Goal: Communication & Community: Participate in discussion

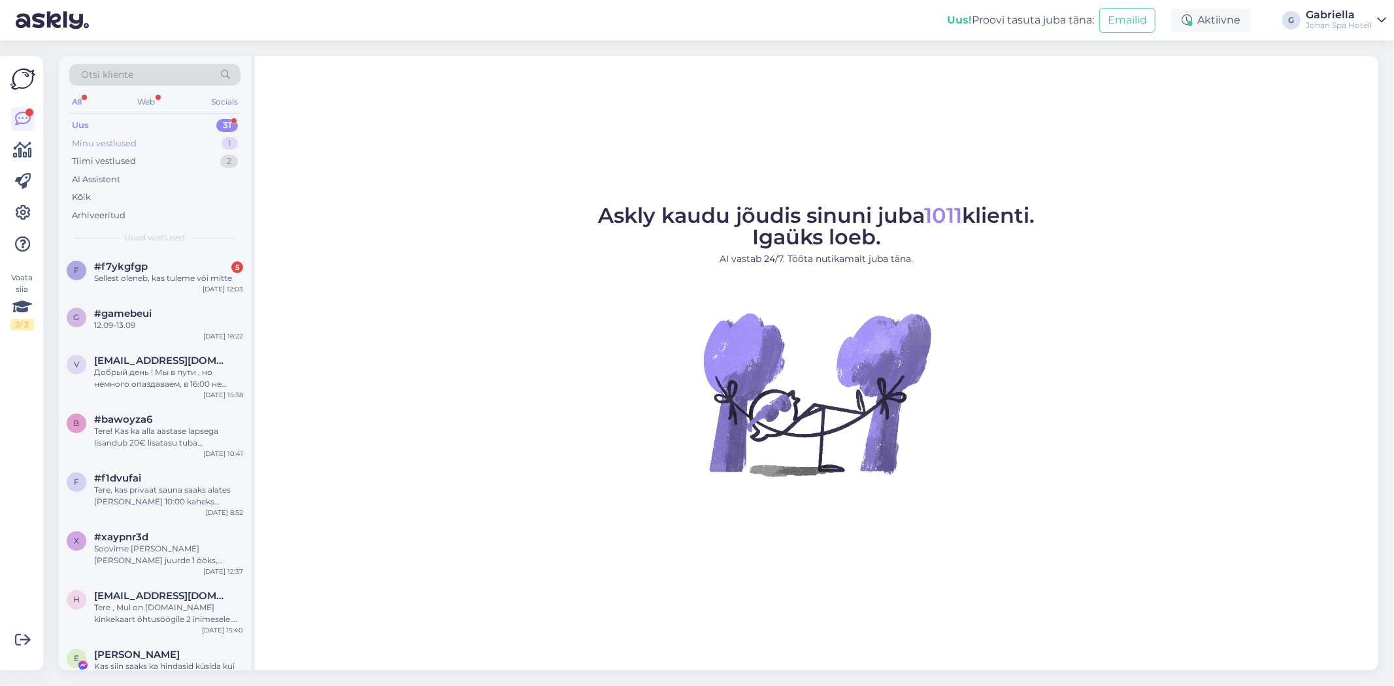
click at [144, 141] on div "Minu vestlused 1" at bounding box center [154, 144] width 171 height 18
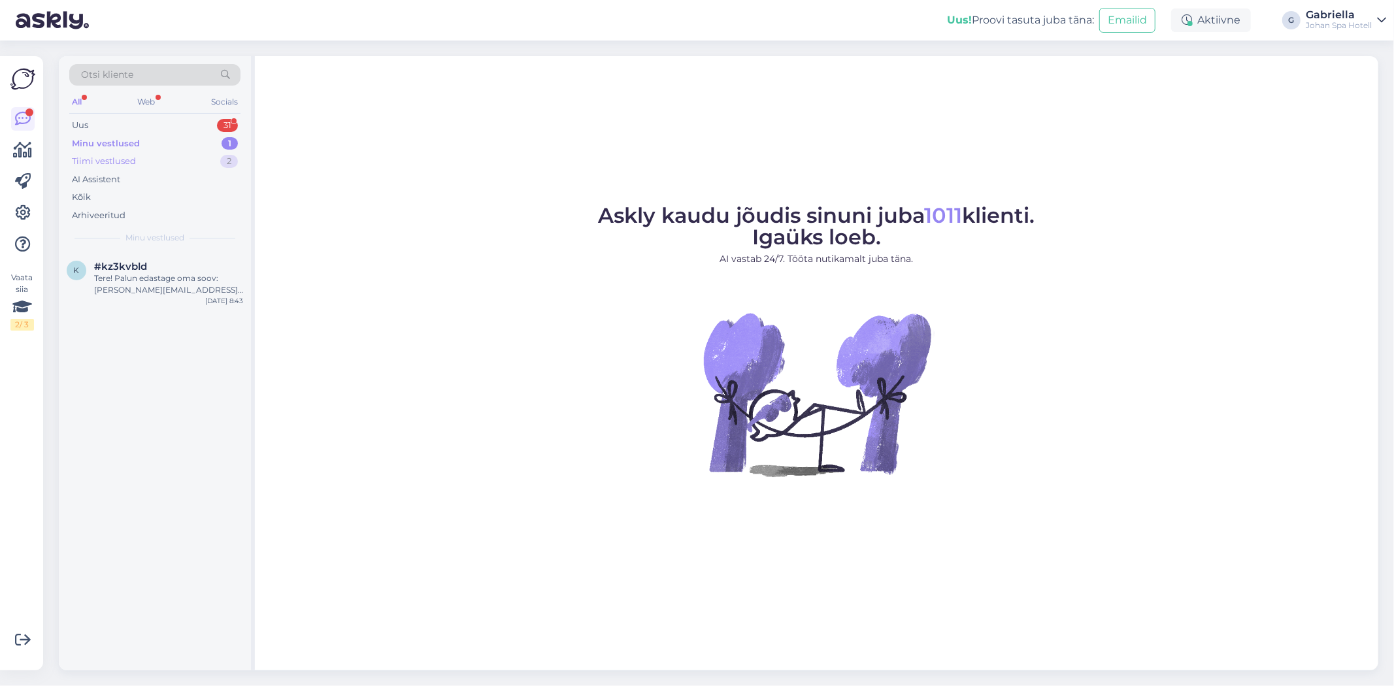
click at [154, 164] on div "Tiimi vestlused 2" at bounding box center [154, 161] width 171 height 18
click at [183, 277] on div "[PERSON_NAME] on võimalik vee- ja saunakeskust kasutada hinnaga 17 eurot täiska…" at bounding box center [168, 285] width 149 height 24
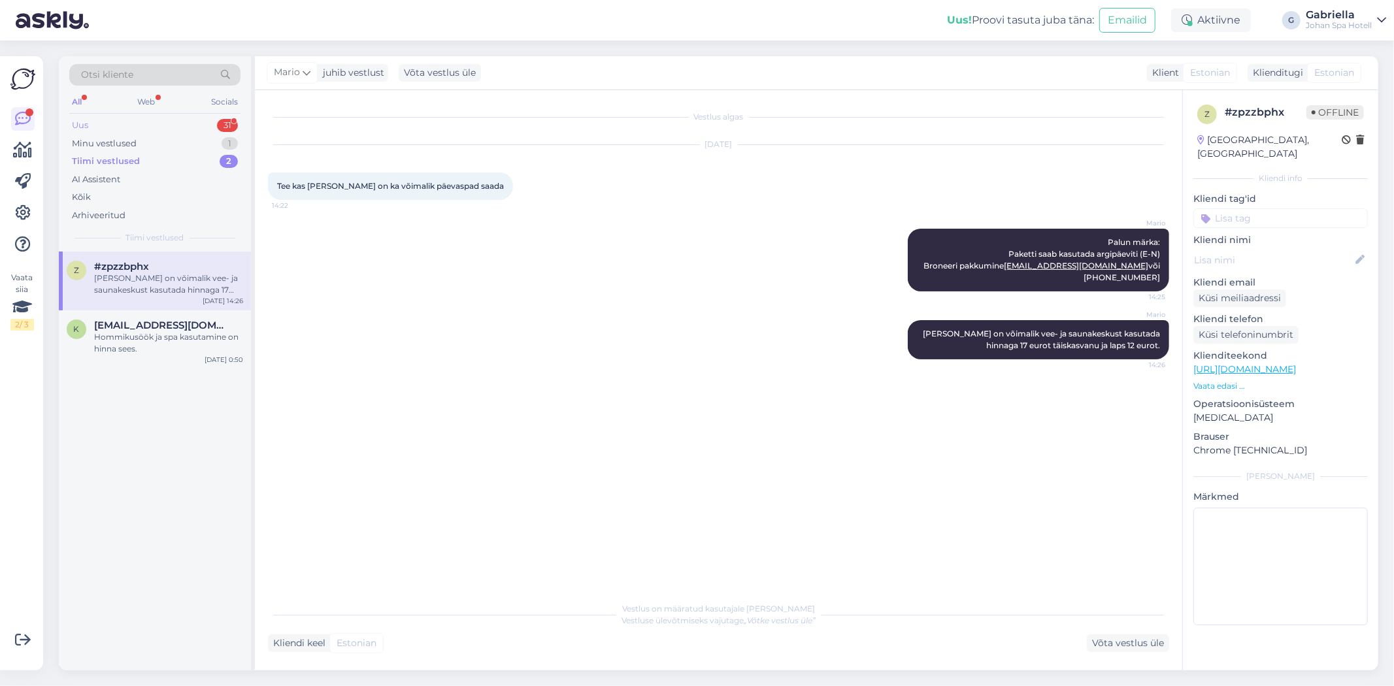
click at [152, 131] on div "Uus 31" at bounding box center [154, 125] width 171 height 18
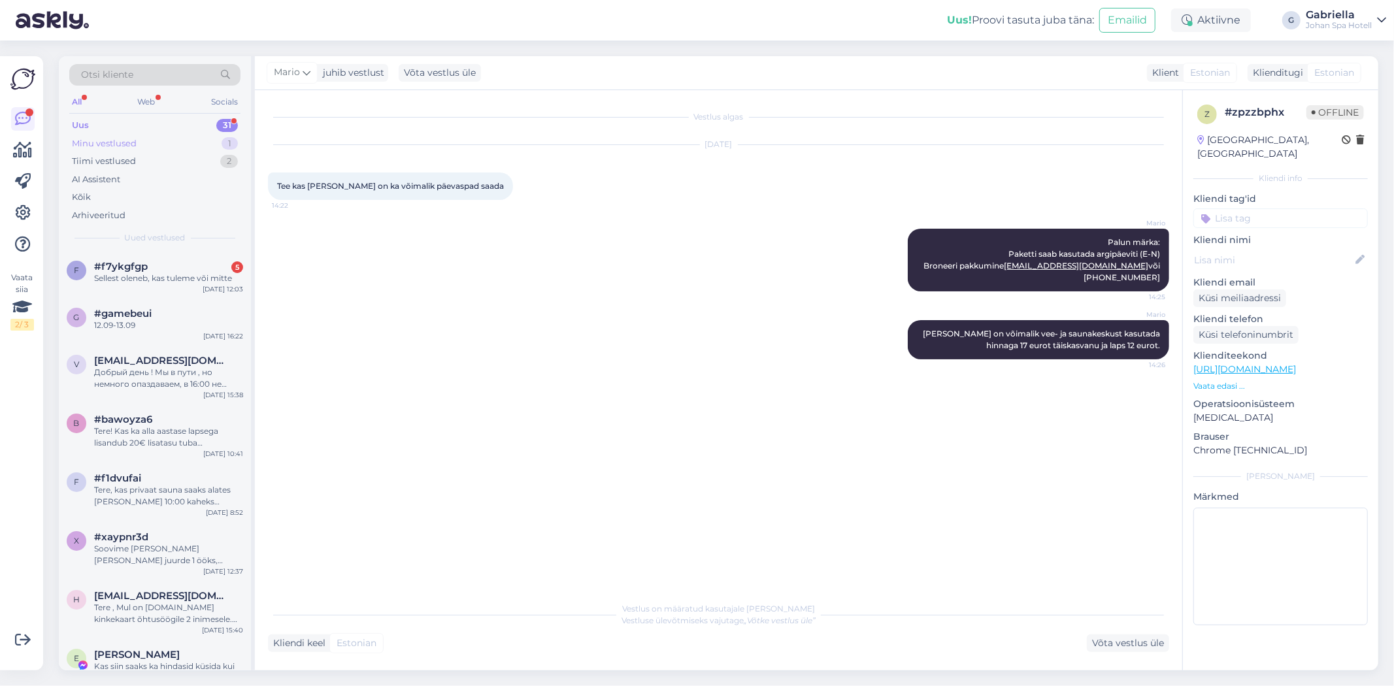
click at [163, 146] on div "Minu vestlused 1" at bounding box center [154, 144] width 171 height 18
